Goal: Transaction & Acquisition: Download file/media

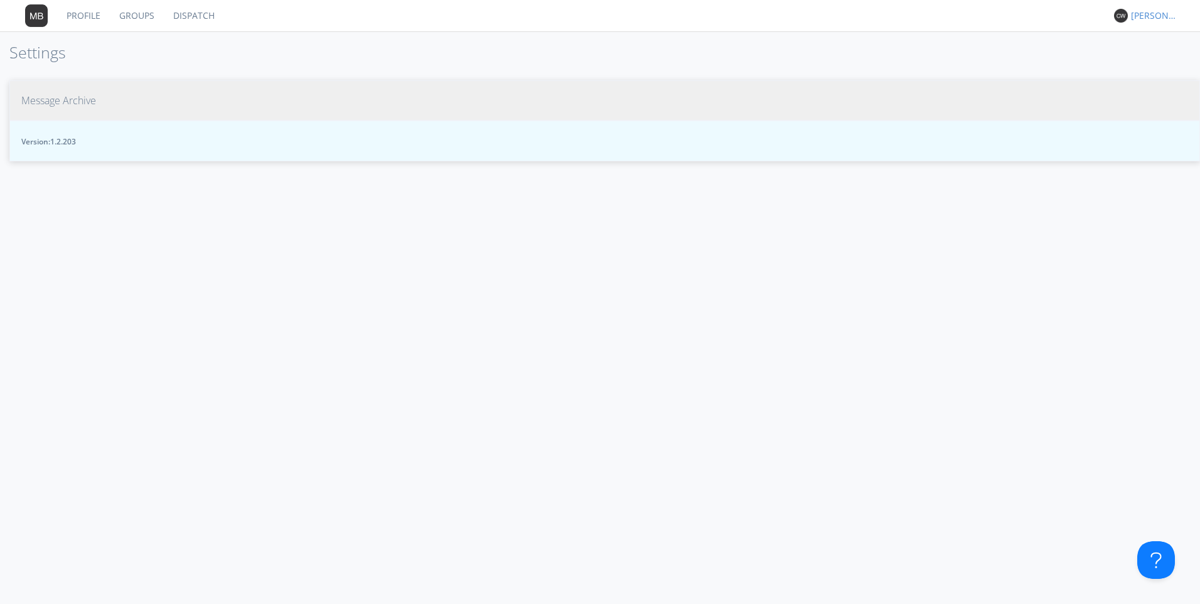
click at [95, 97] on span "Message Archive" at bounding box center [58, 100] width 75 height 14
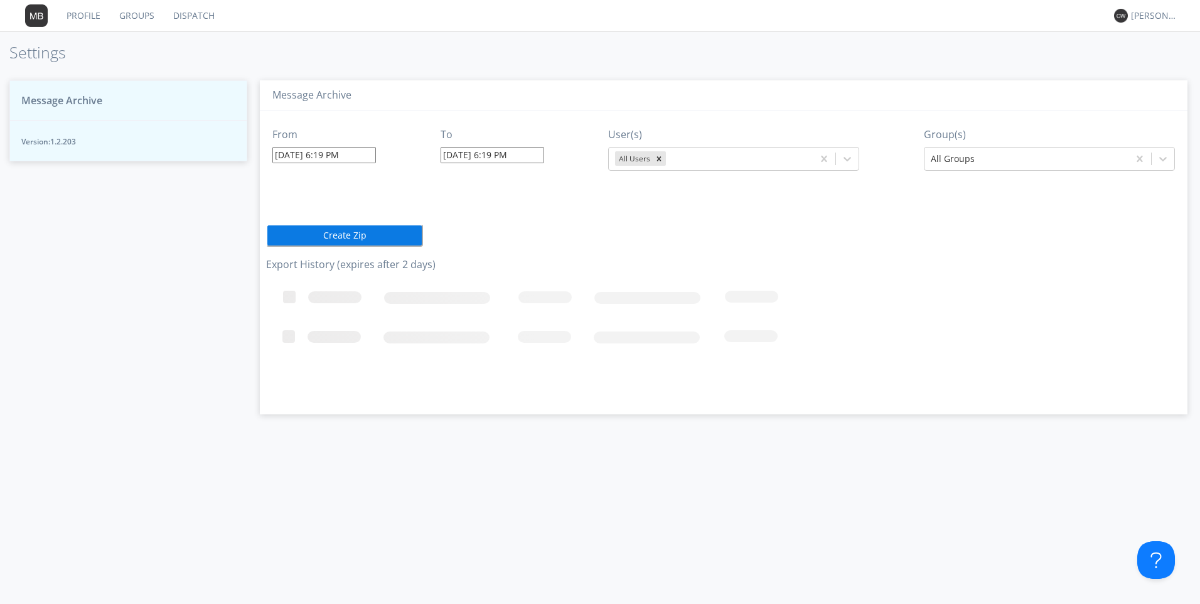
click at [368, 155] on input "[DATE] 6:19 PM" at bounding box center [324, 155] width 104 height 16
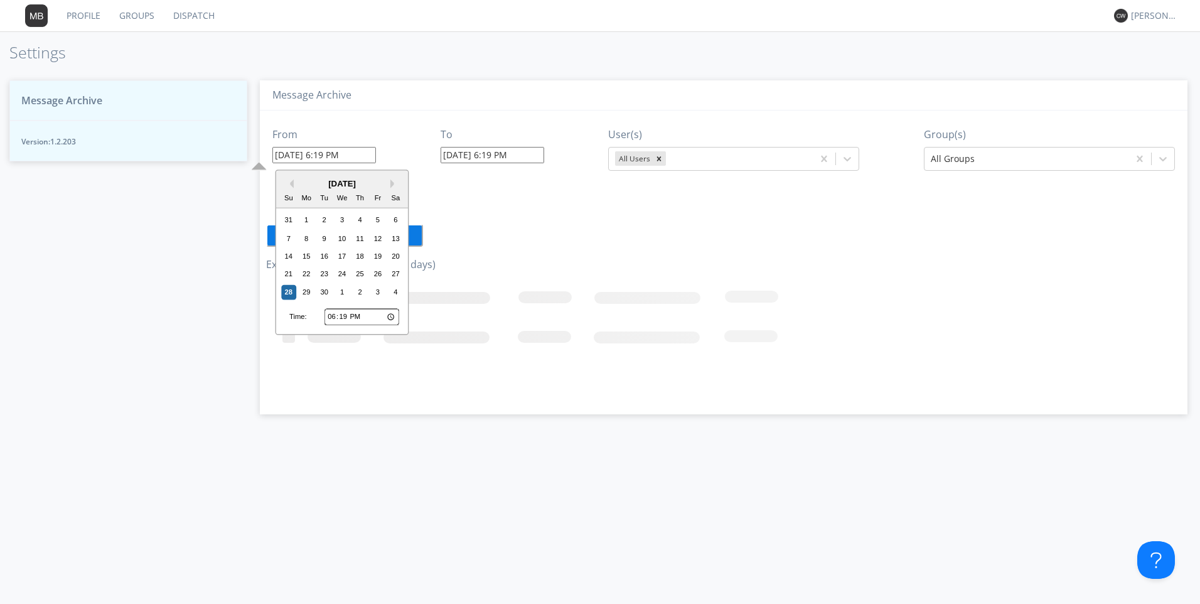
click at [368, 155] on input "[DATE] 6:19 PM" at bounding box center [324, 155] width 104 height 16
click at [334, 318] on input "18:19" at bounding box center [361, 317] width 75 height 16
type input "13:19"
type input "[DATE] 1:19 PM"
type input "23:19"
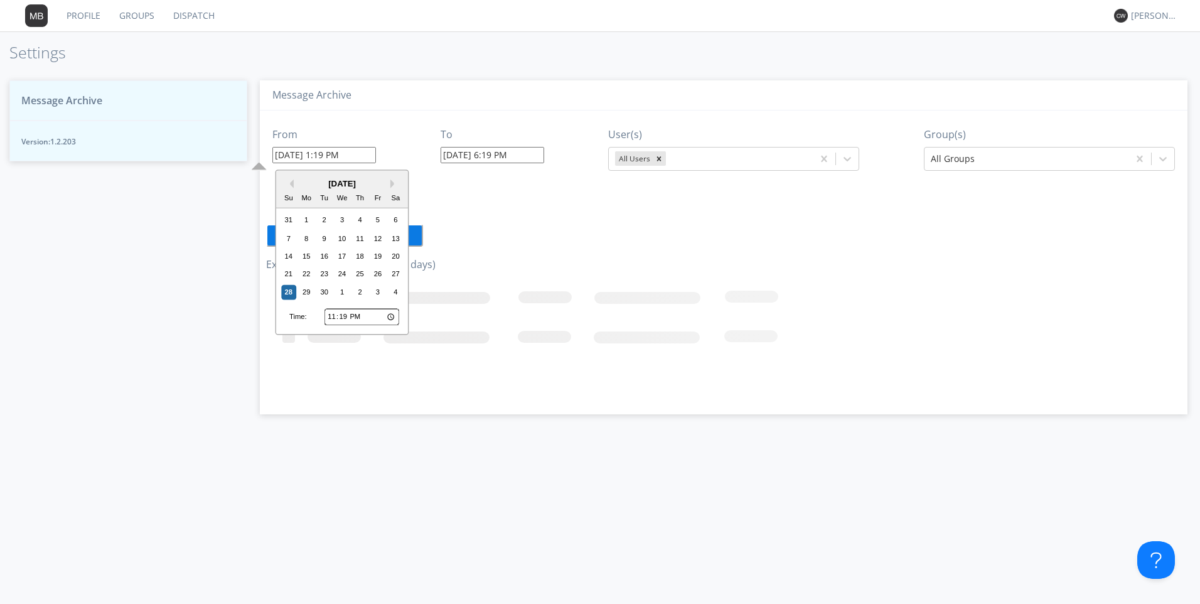
type input "[DATE] 11:19 PM"
type input "23:00"
type input "[DATE] 11:00 PM"
click at [291, 289] on div "28" at bounding box center [288, 291] width 15 height 15
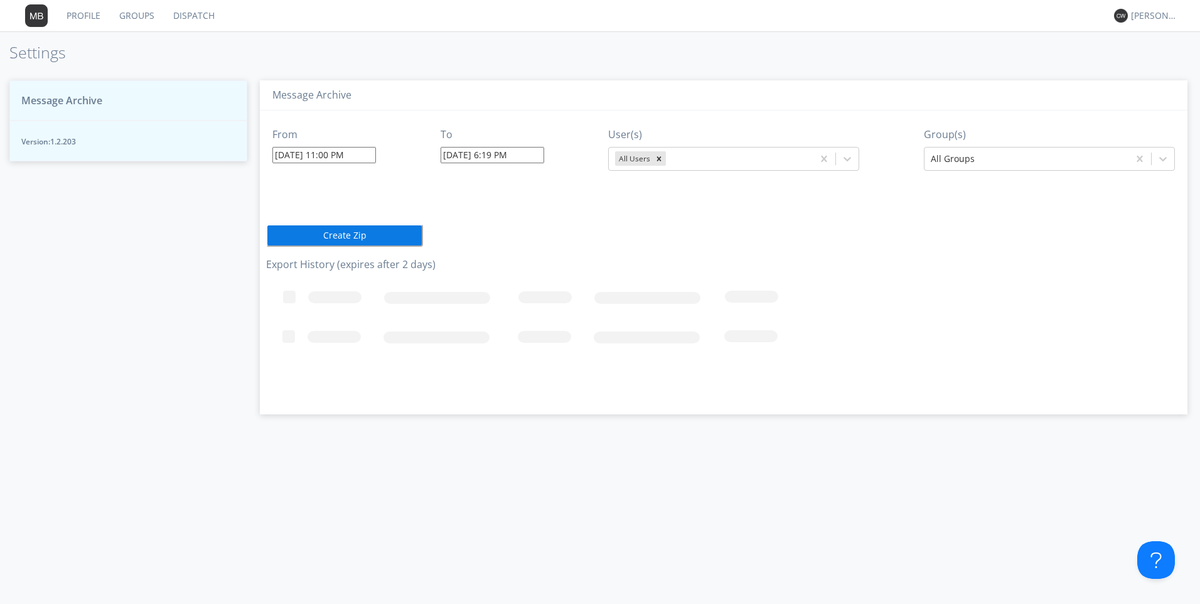
click at [534, 156] on input "[DATE] 6:19 PM" at bounding box center [492, 155] width 104 height 16
click at [501, 314] on input "18:19" at bounding box center [530, 317] width 75 height 16
type input "13:19"
type input "[DATE] 1:19 PM"
type input "12:19"
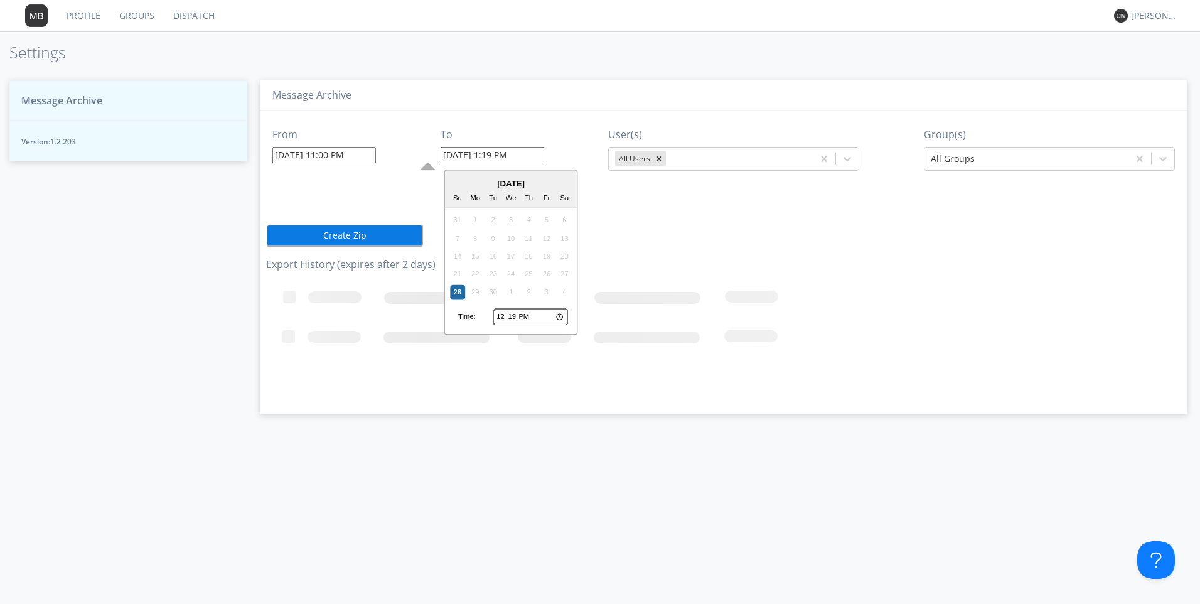
type input "[DATE] 12:19 PM"
type input "12:00"
type input "[DATE] 12:00 PM"
click at [655, 156] on icon "Remove All Users" at bounding box center [658, 158] width 9 height 9
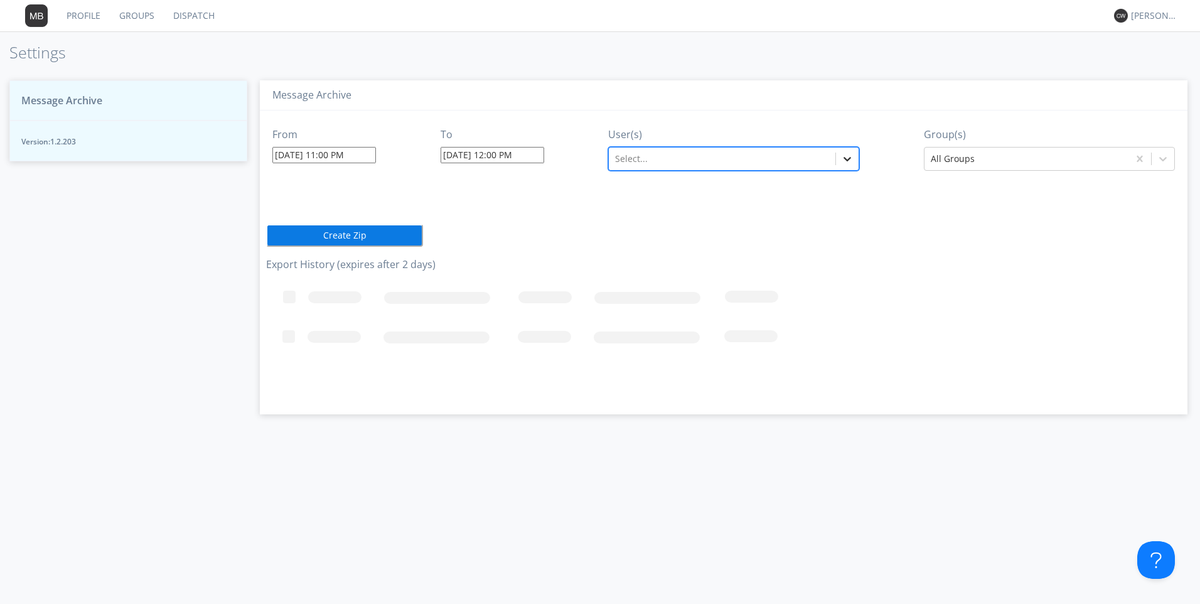
click at [848, 159] on icon at bounding box center [848, 159] width 8 height 4
click at [850, 157] on icon at bounding box center [847, 158] width 13 height 13
click at [658, 361] on div "V2636" at bounding box center [733, 372] width 251 height 23
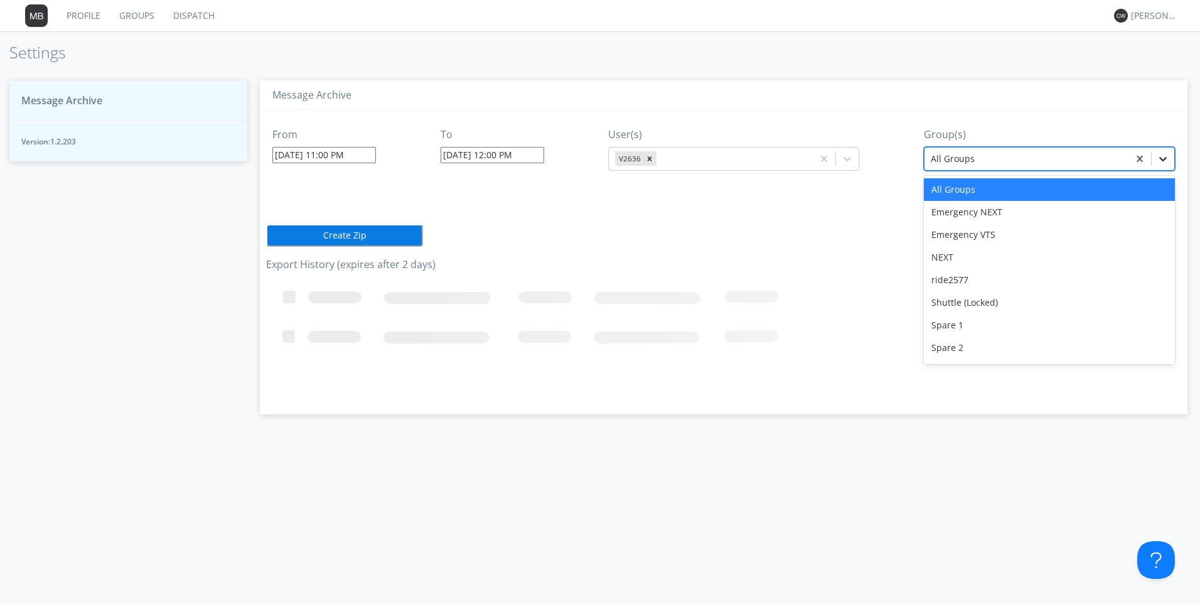
click at [1161, 160] on icon at bounding box center [1163, 159] width 8 height 4
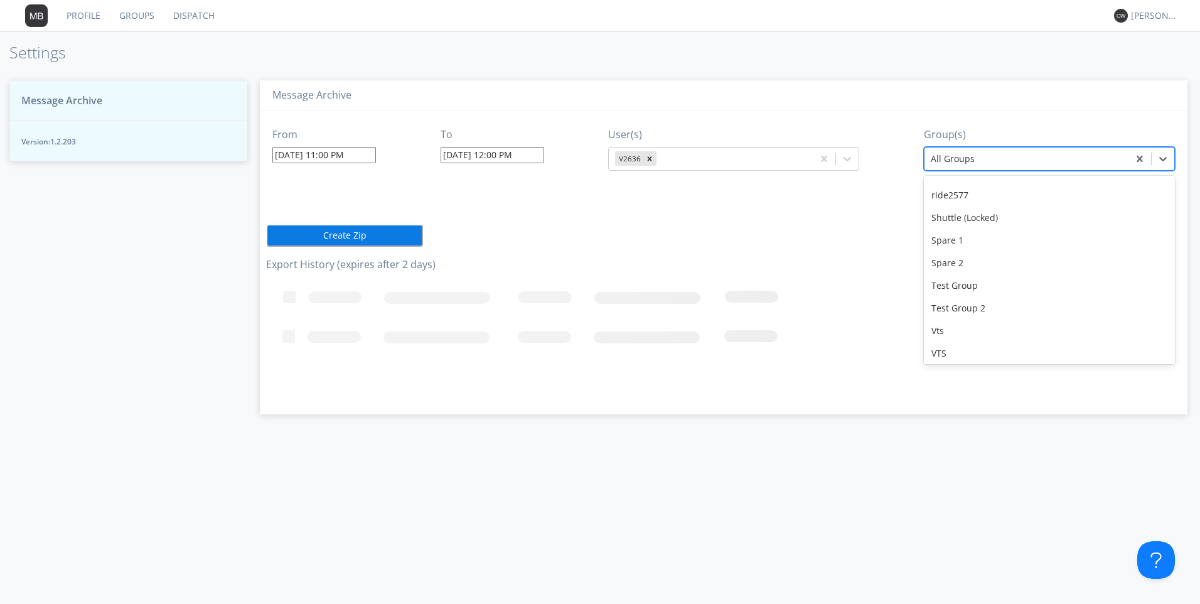
scroll to position [110, 0]
click at [1183, 326] on div "Message Archive From [DATE] 11:00 PM To [DATE] 12:00 PM User(s) V2636 Group(s) …" at bounding box center [723, 247] width 927 height 334
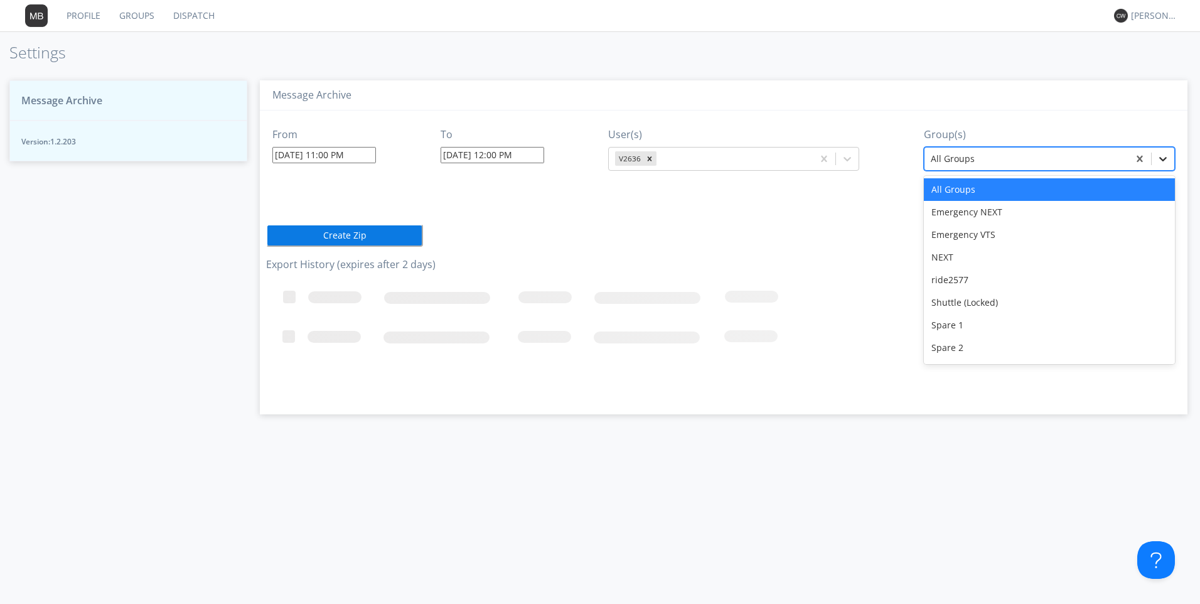
click at [1163, 156] on icon at bounding box center [1162, 158] width 13 height 13
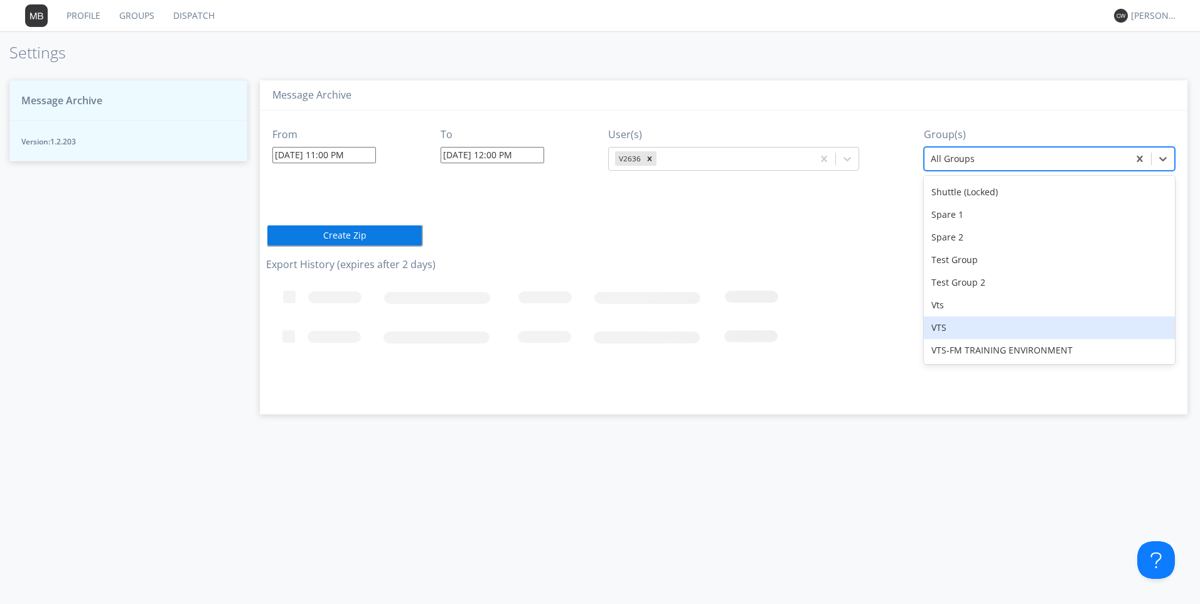
click at [977, 329] on div "VTS" at bounding box center [1049, 327] width 251 height 23
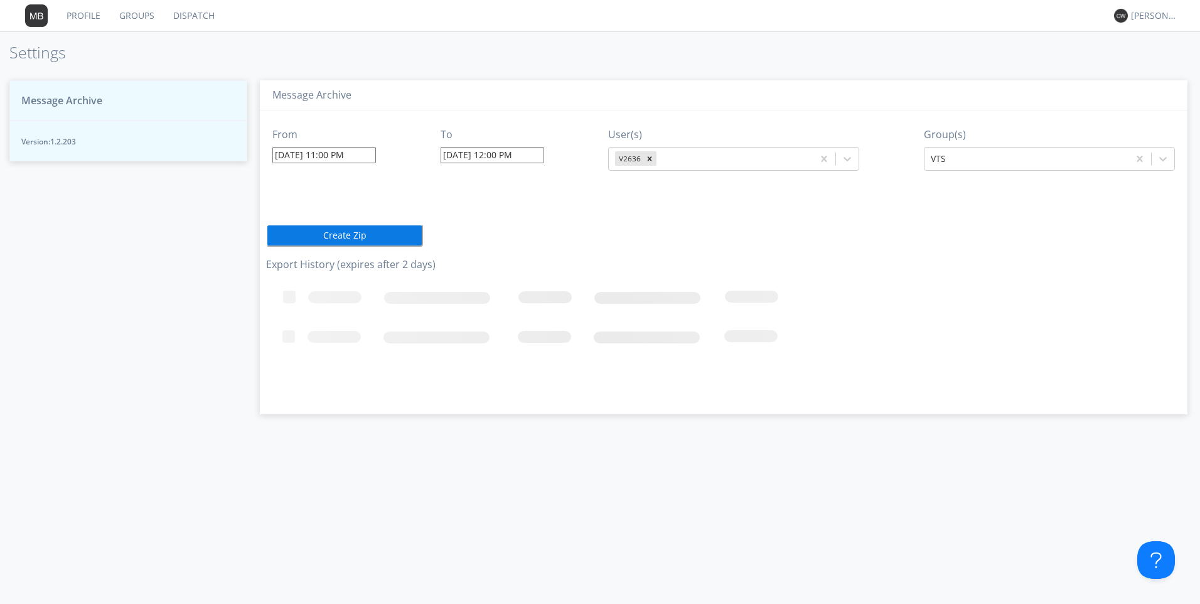
click at [387, 233] on button "Create Zip" at bounding box center [344, 235] width 157 height 23
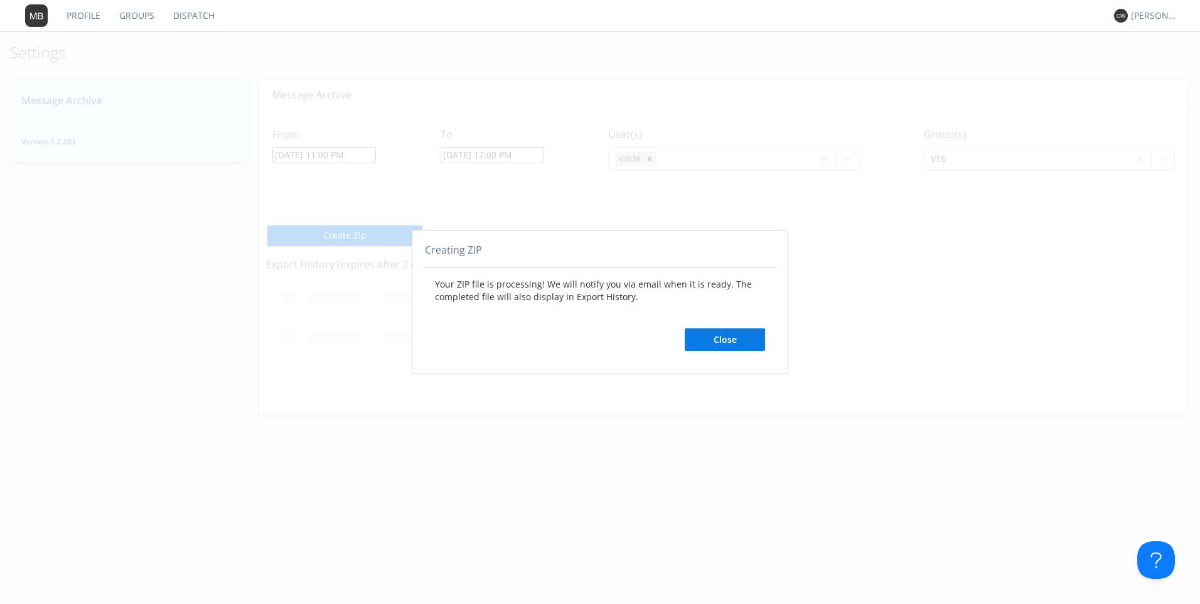
click at [701, 333] on button "Close" at bounding box center [725, 339] width 80 height 23
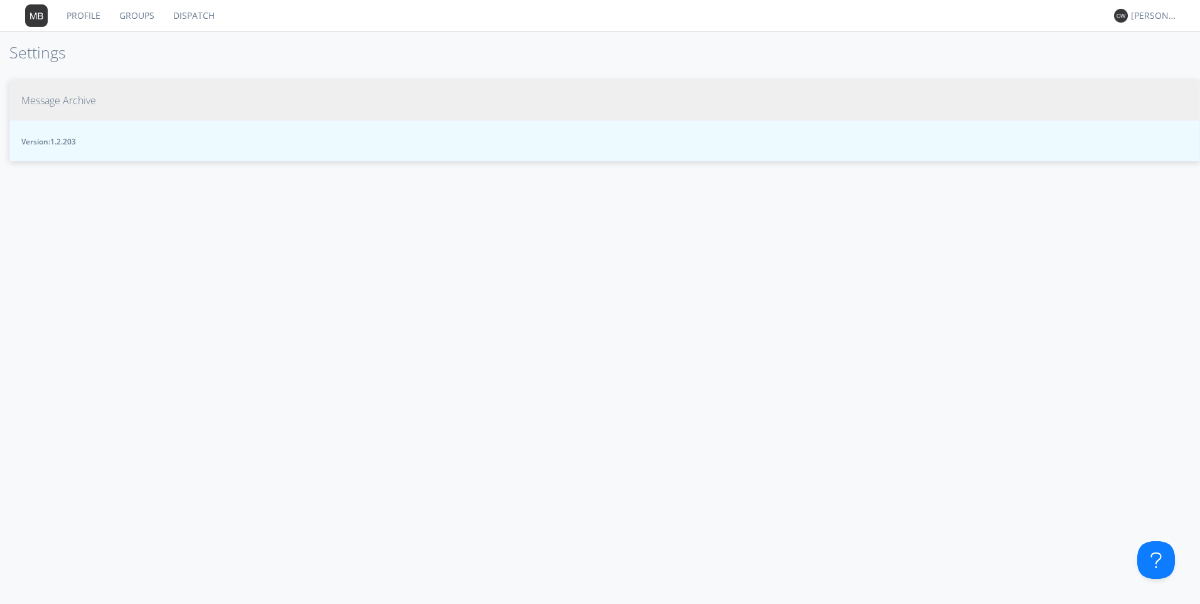
click at [90, 101] on span "Message Archive" at bounding box center [58, 100] width 75 height 14
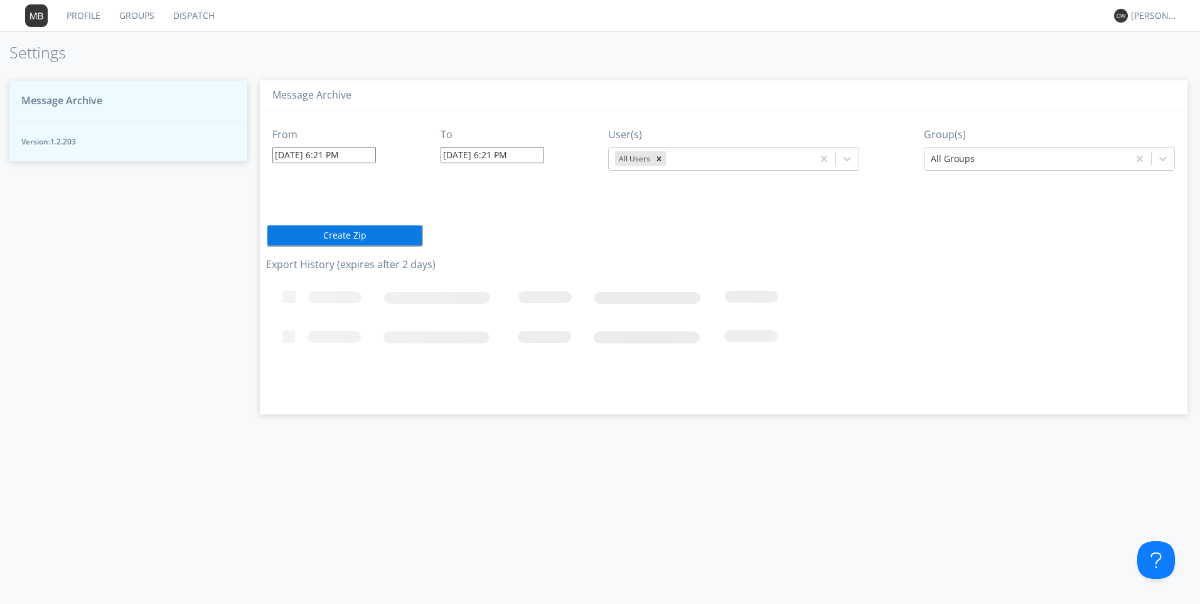
click at [443, 299] on rect at bounding box center [611, 338] width 690 height 125
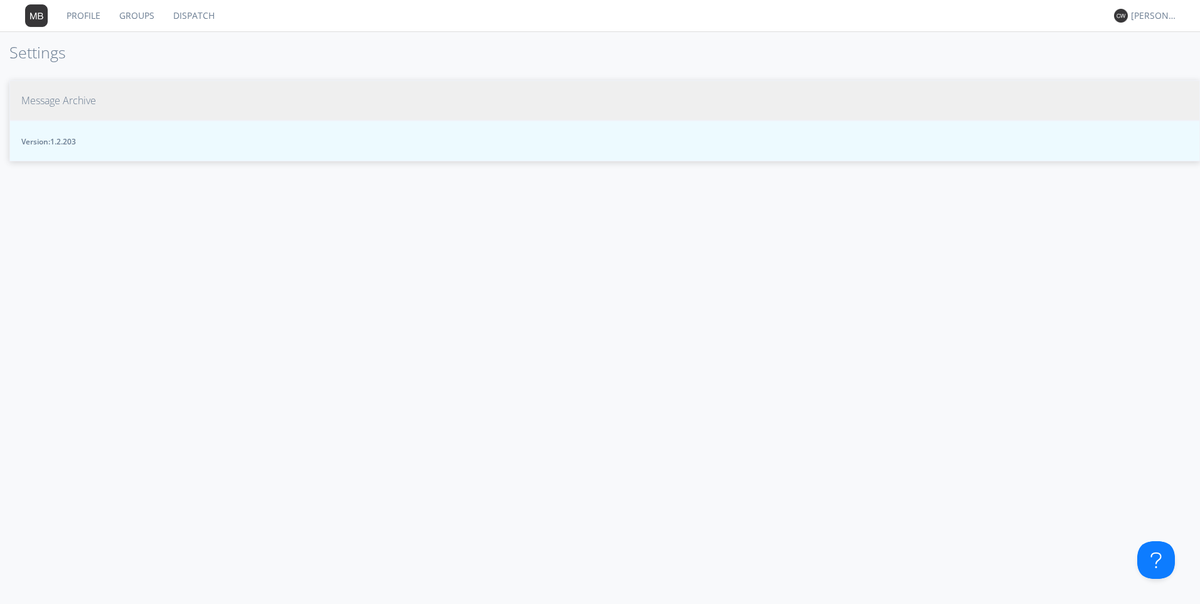
click at [84, 99] on span "Message Archive" at bounding box center [58, 100] width 75 height 14
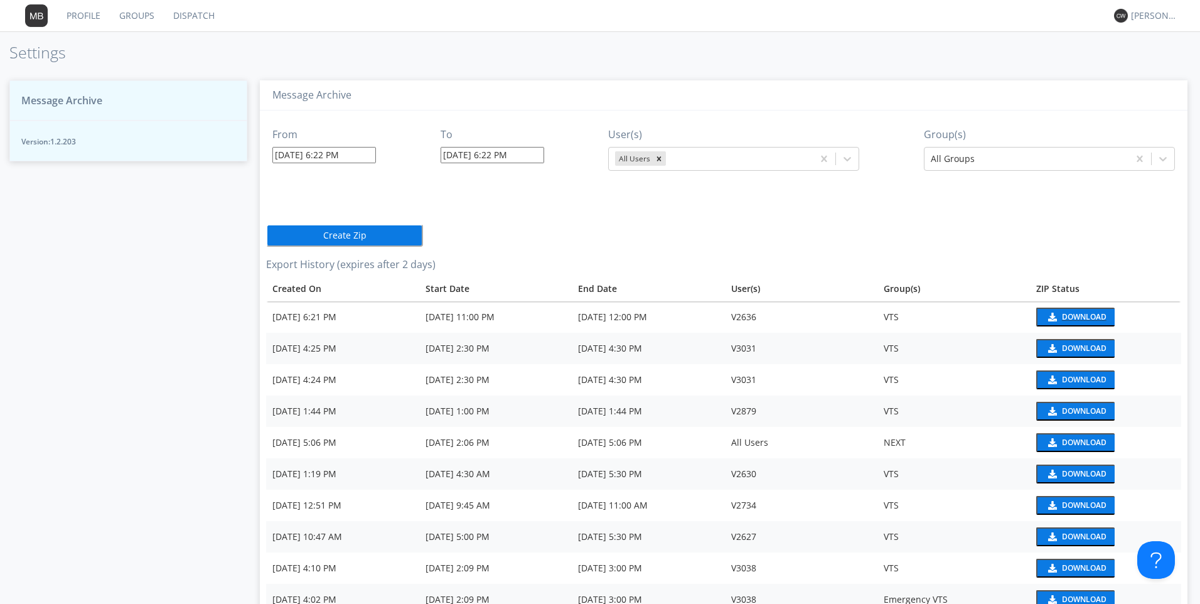
click at [1047, 316] on img at bounding box center [1051, 316] width 11 height 9
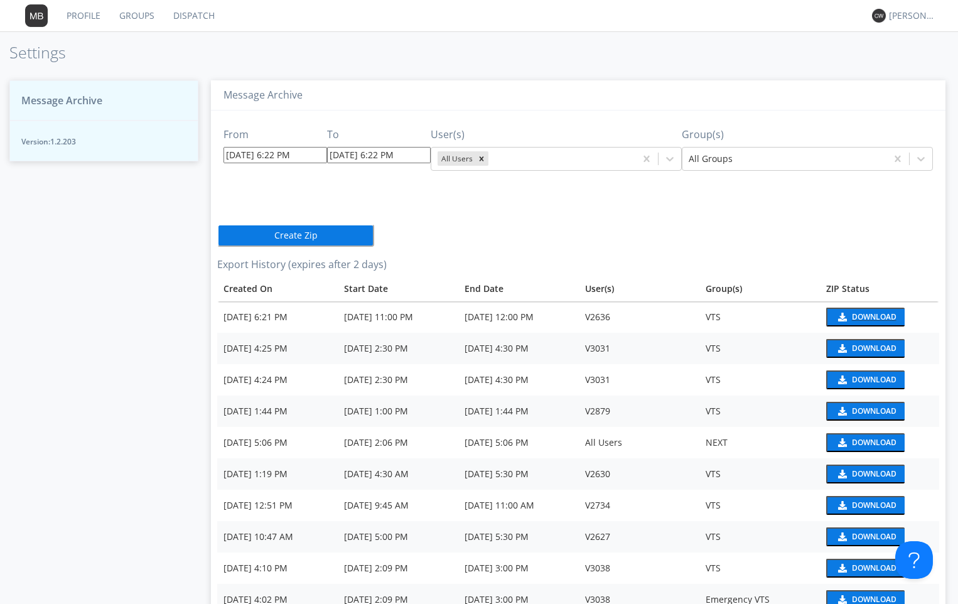
click at [855, 316] on div "Download" at bounding box center [873, 317] width 45 height 8
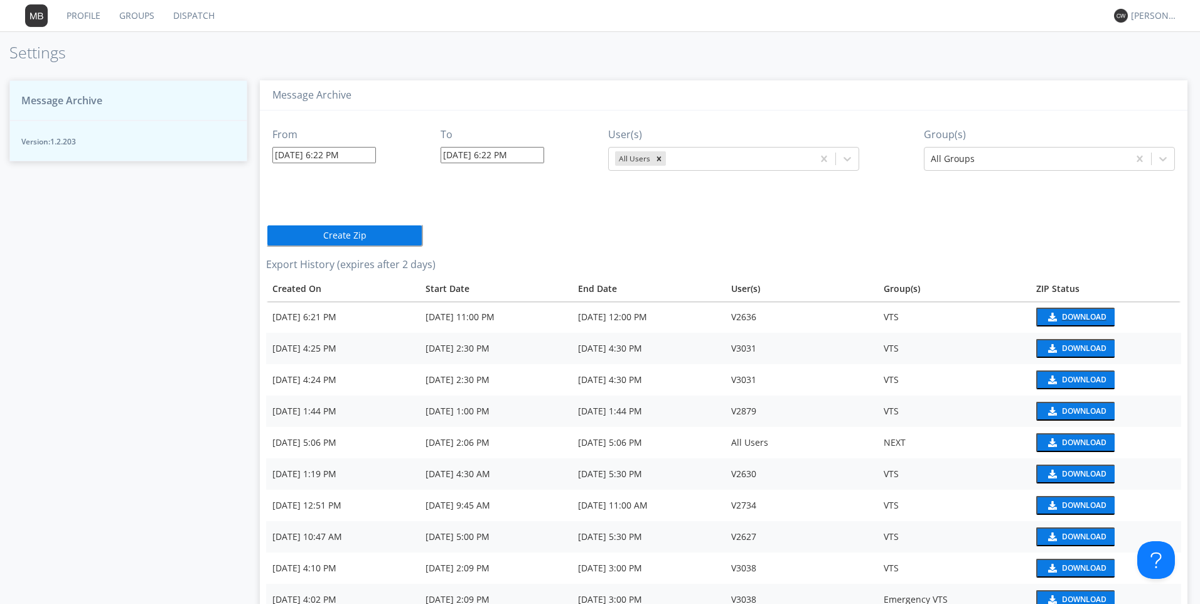
click at [1078, 315] on div "Download" at bounding box center [1084, 317] width 45 height 8
